Goal: Task Accomplishment & Management: Use online tool/utility

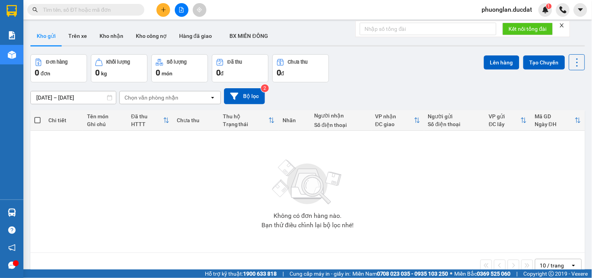
click at [116, 13] on input "text" at bounding box center [89, 9] width 92 height 9
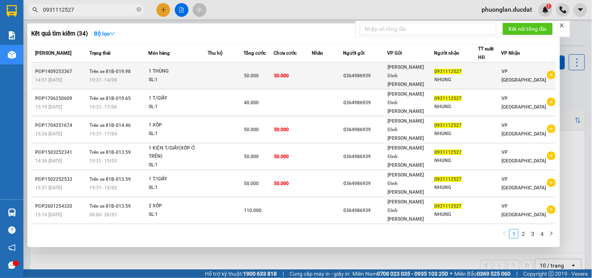
type input "0931112527"
click at [289, 73] on span "50.000" at bounding box center [281, 75] width 15 height 5
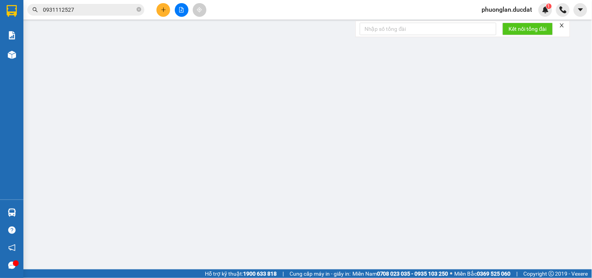
type input "0364986939"
type input "0931112527"
type input "50.000"
